Goal: Check status: Check status

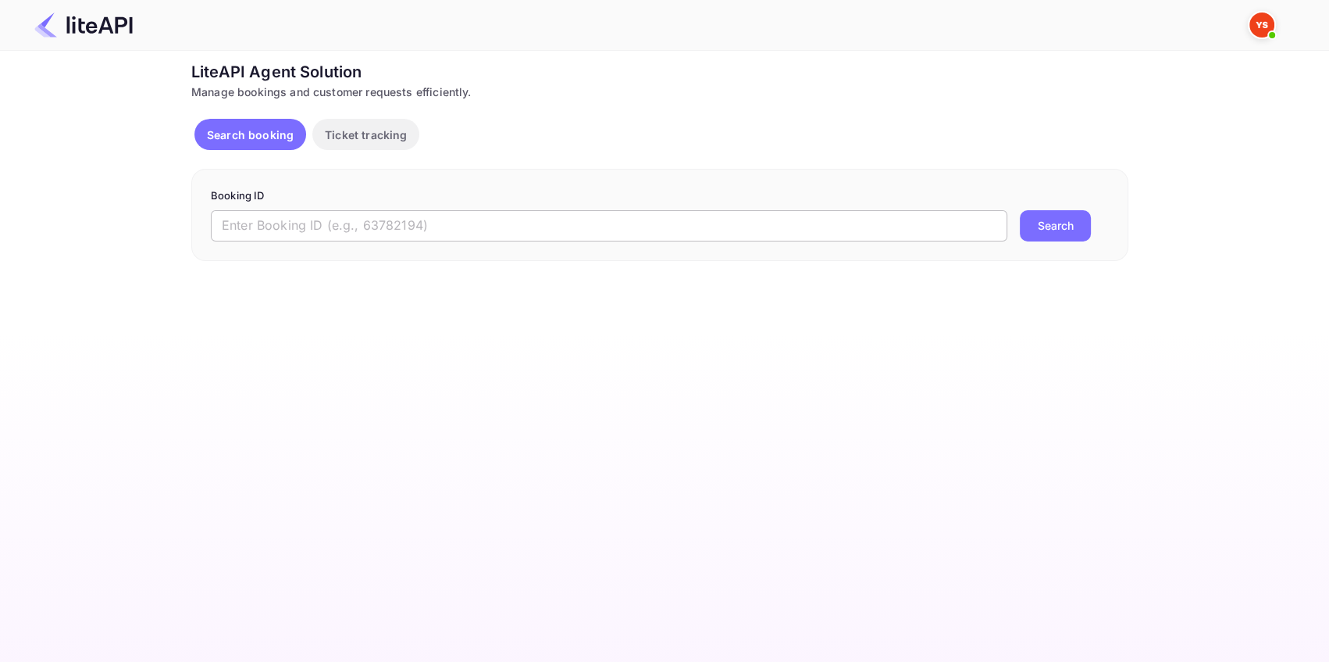
click at [394, 223] on input "text" at bounding box center [609, 225] width 797 height 31
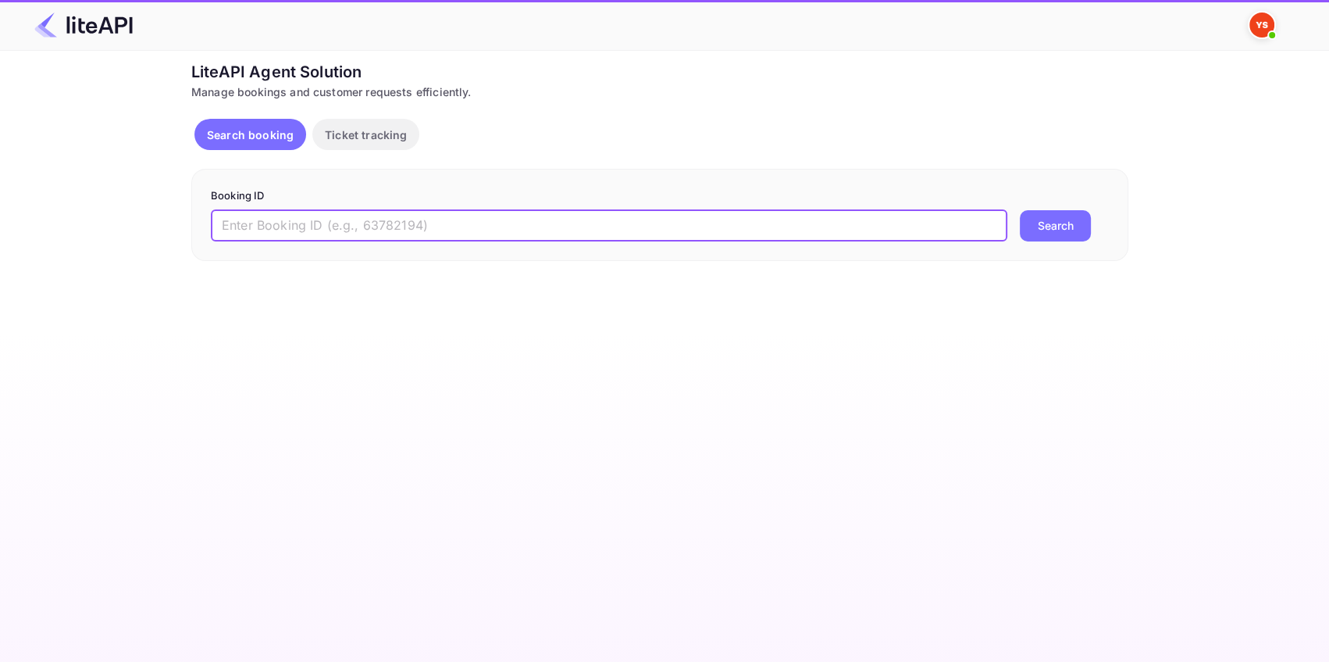
paste input "8507694"
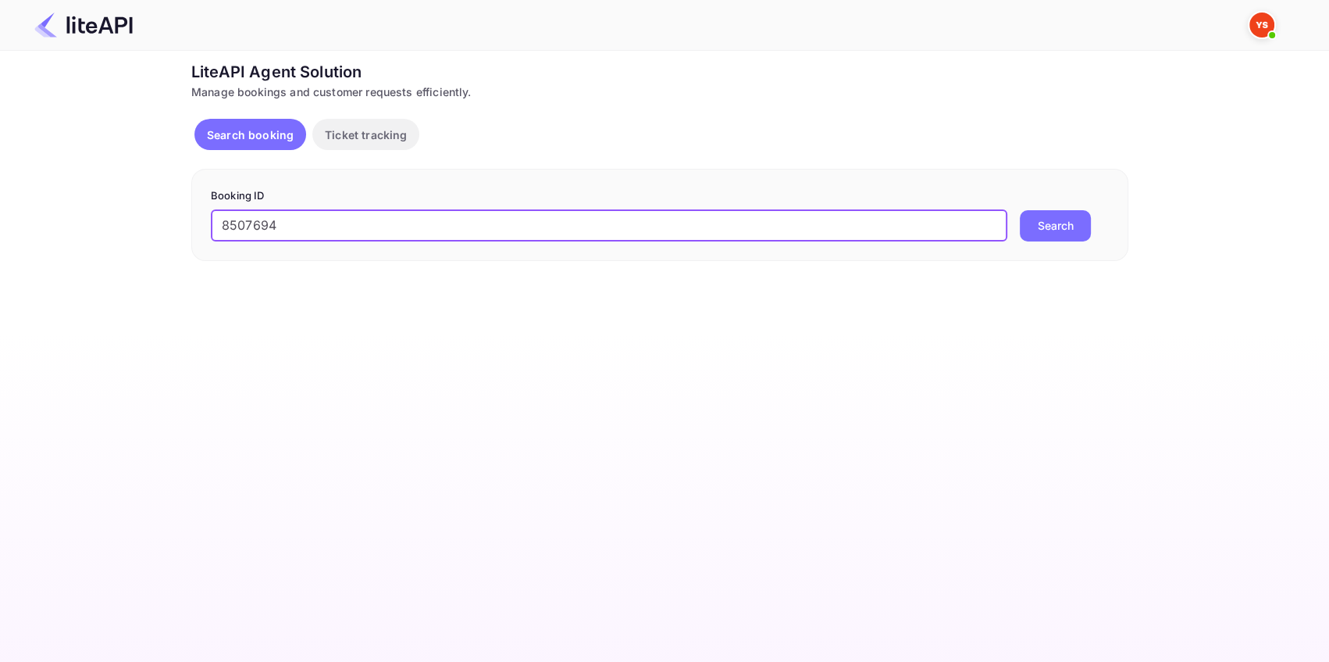
type input "8507694"
click at [1074, 222] on button "Search" at bounding box center [1055, 225] width 71 height 31
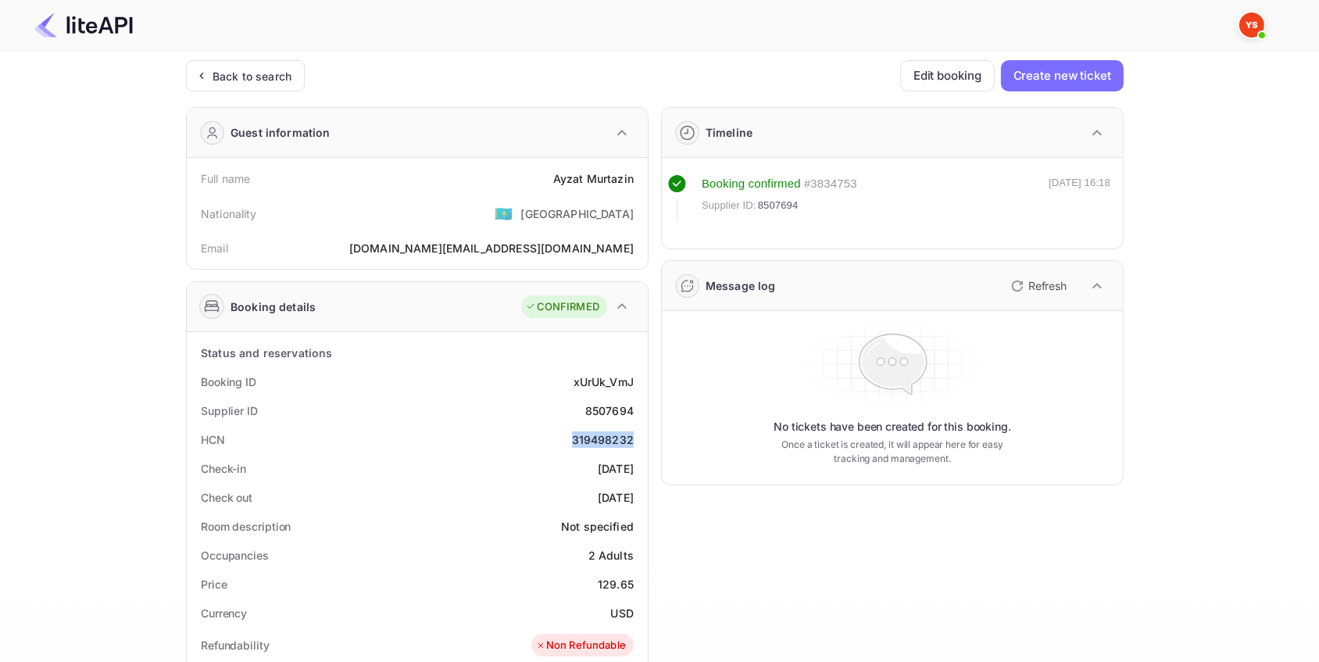
drag, startPoint x: 574, startPoint y: 434, endPoint x: 641, endPoint y: 434, distance: 66.4
click at [641, 434] on div "HCN 319498232" at bounding box center [417, 439] width 448 height 29
click at [291, 79] on div "Back to search" at bounding box center [245, 75] width 119 height 31
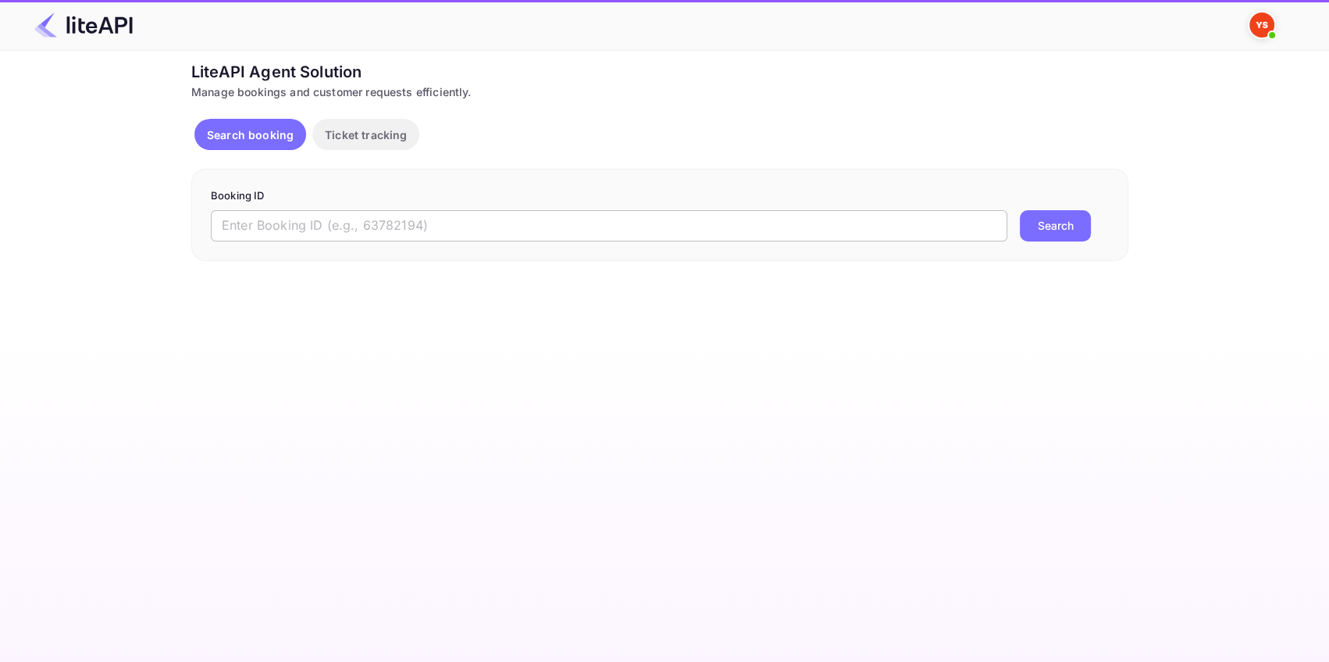
click at [278, 219] on input "text" at bounding box center [609, 225] width 797 height 31
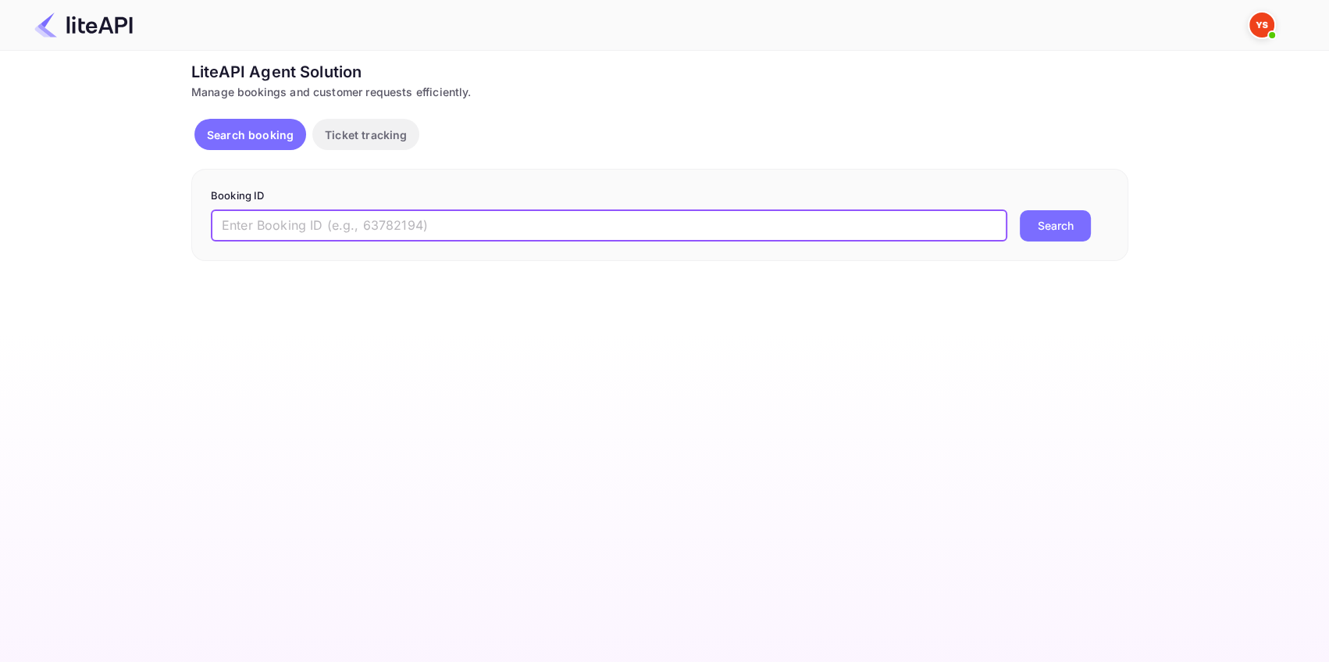
paste input "8439215"
type input "8439215"
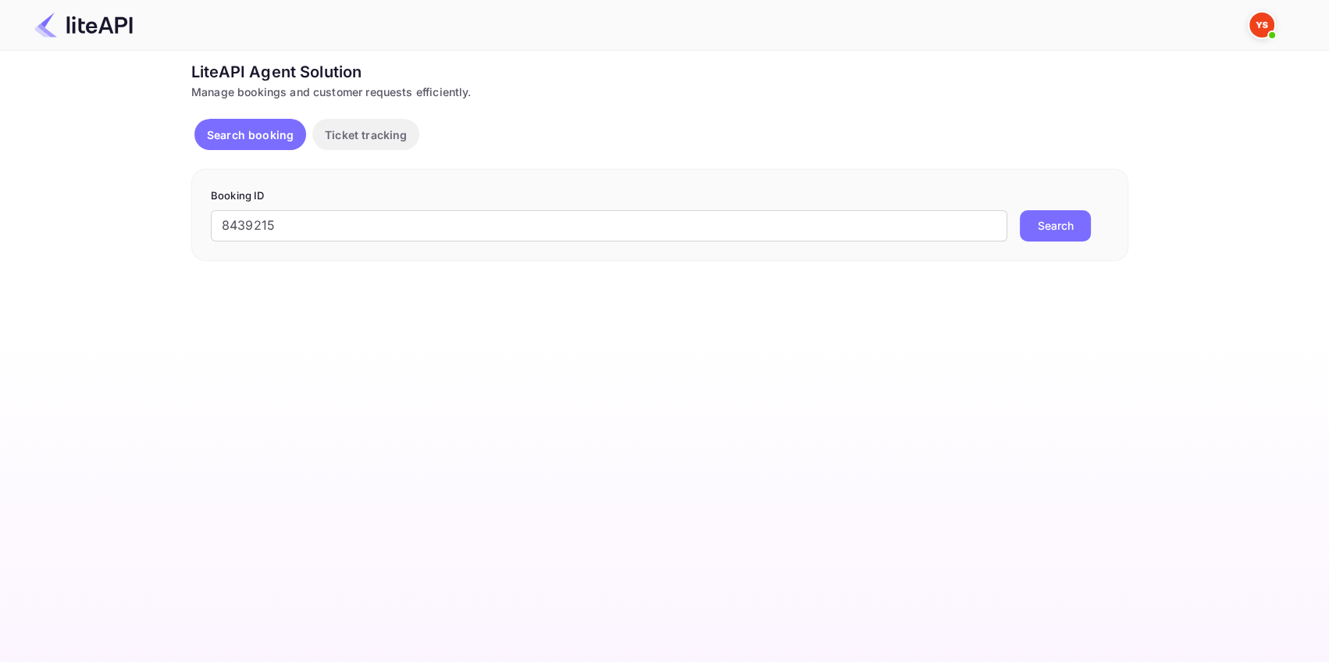
click at [1037, 216] on button "Search" at bounding box center [1055, 225] width 71 height 31
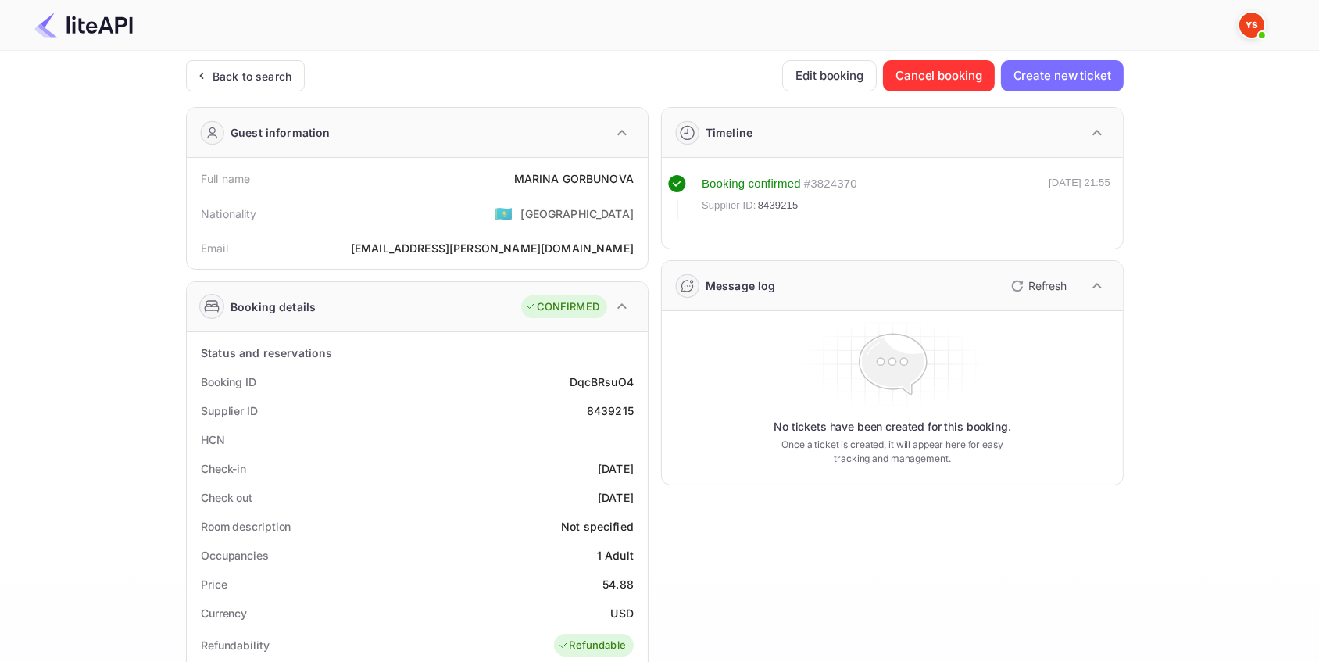
drag, startPoint x: 282, startPoint y: 75, endPoint x: 312, endPoint y: 115, distance: 49.7
click at [281, 75] on div "Back to search" at bounding box center [251, 76] width 79 height 16
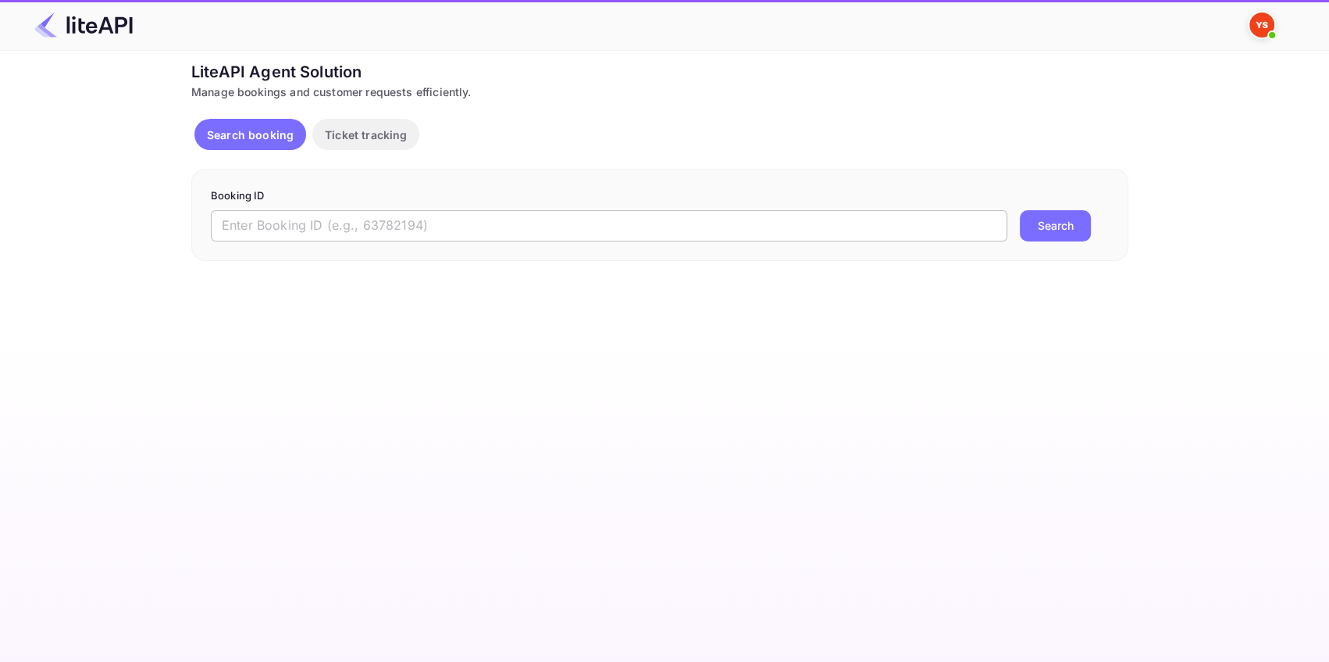
click at [338, 227] on input "text" at bounding box center [609, 225] width 797 height 31
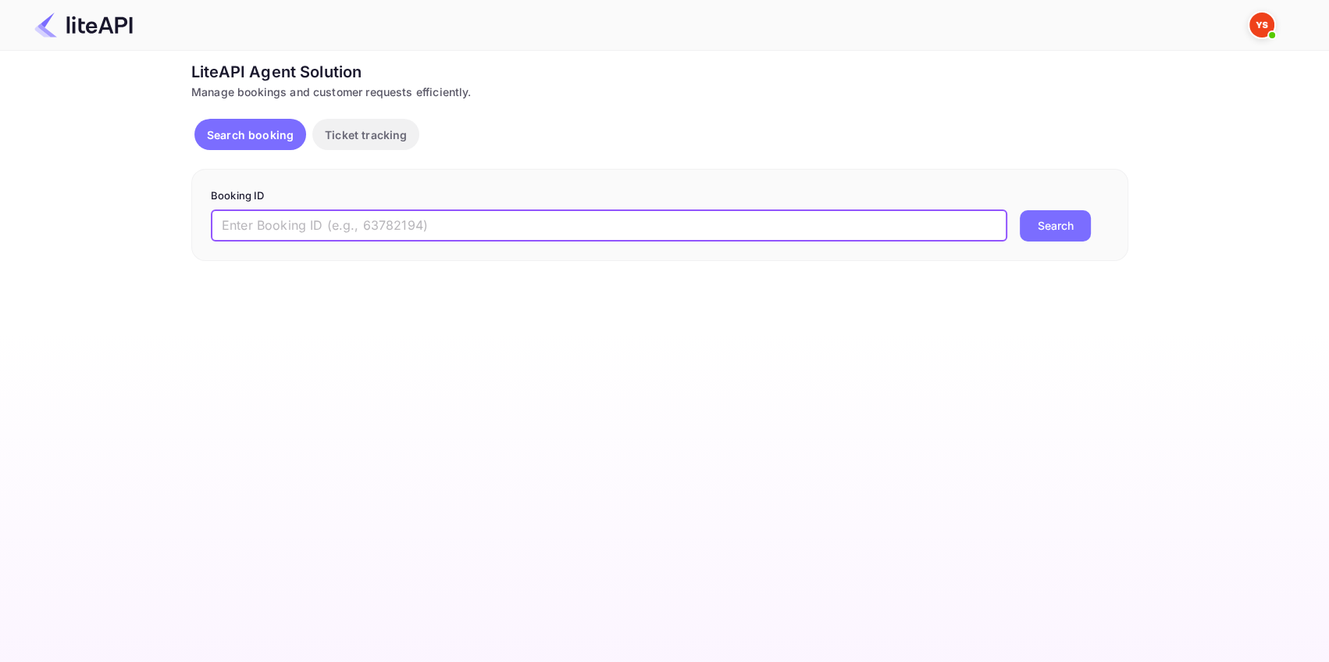
paste input "8810063"
type input "8810063"
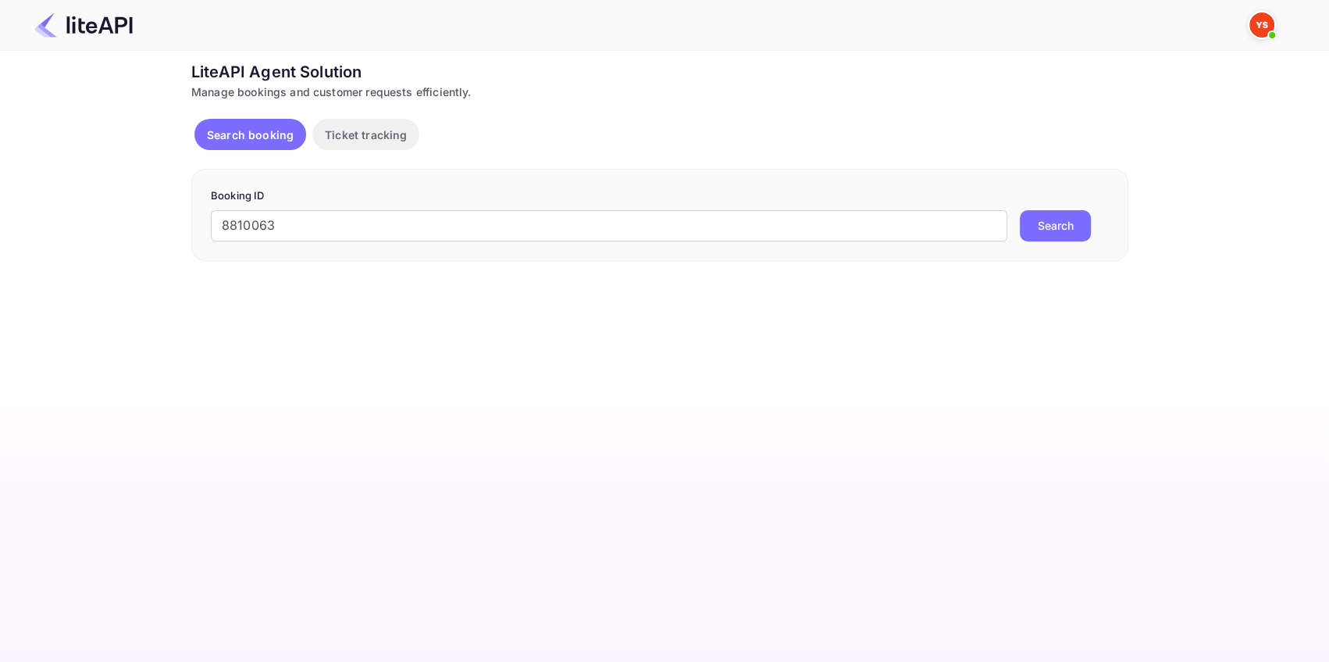
click at [1051, 217] on button "Search" at bounding box center [1055, 225] width 71 height 31
